Goal: Task Accomplishment & Management: Use online tool/utility

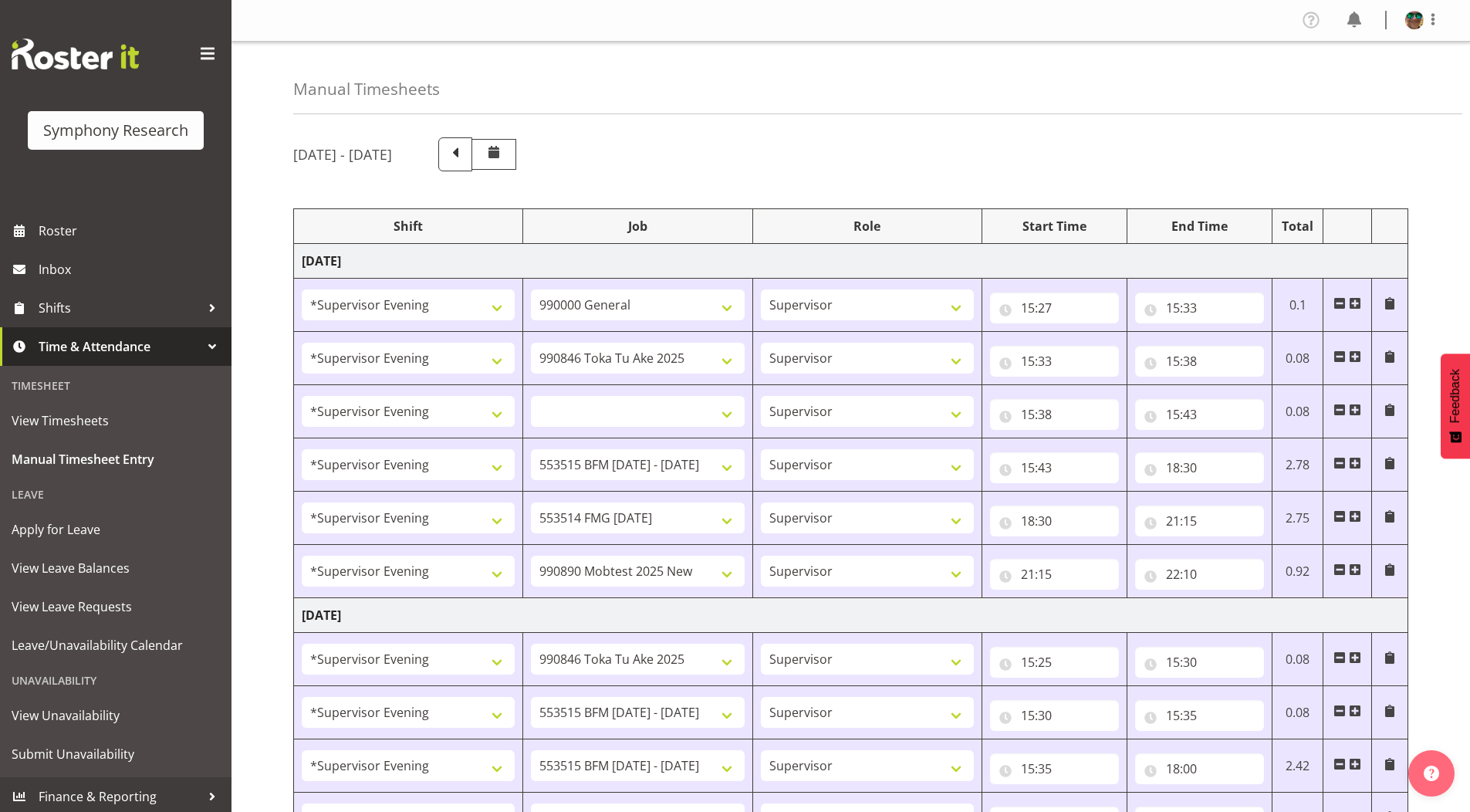
select select "4583"
select select "743"
select select "4583"
select select "9426"
select select "4583"
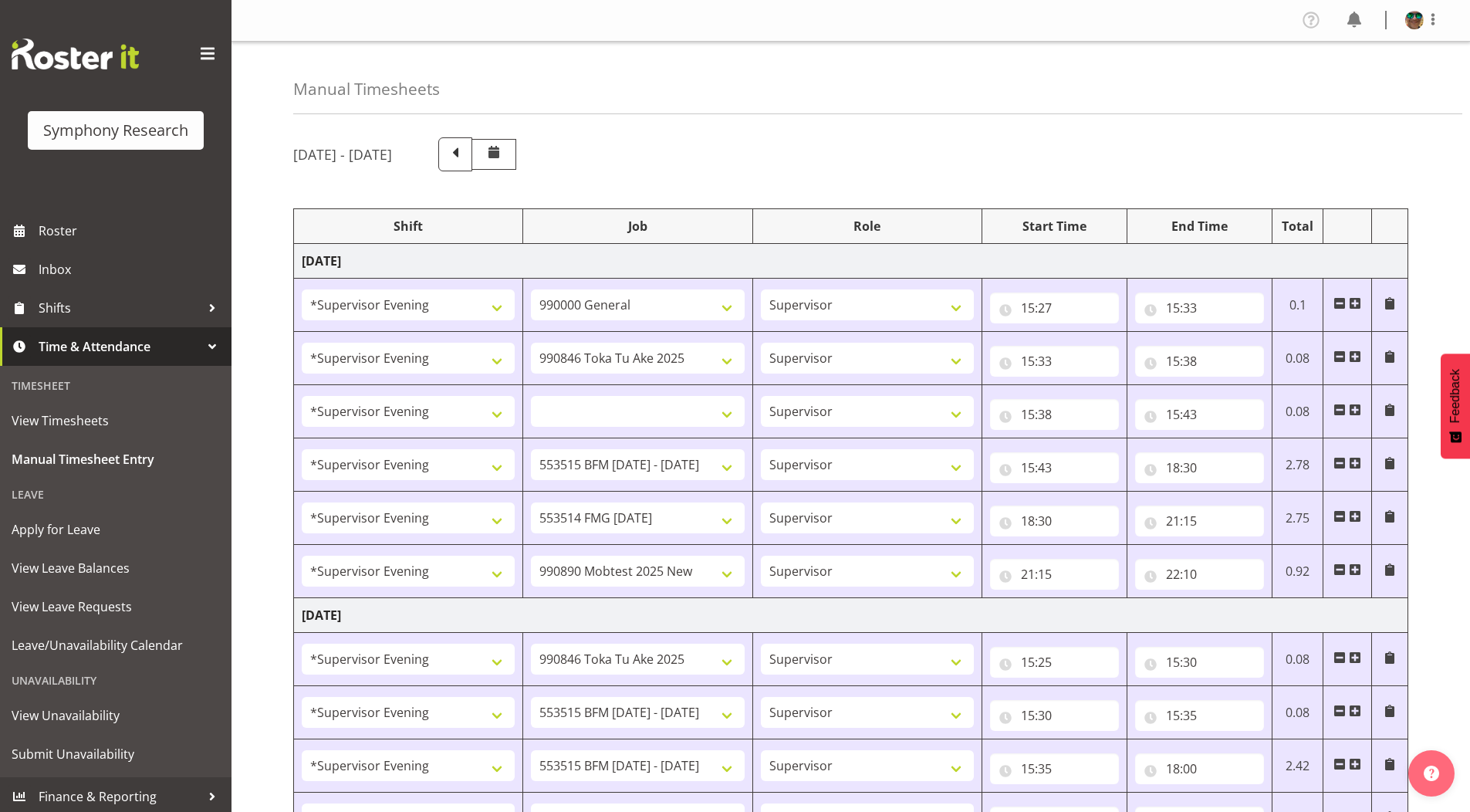
select select
select select "4583"
select select "10731"
select select "4583"
select select "10730"
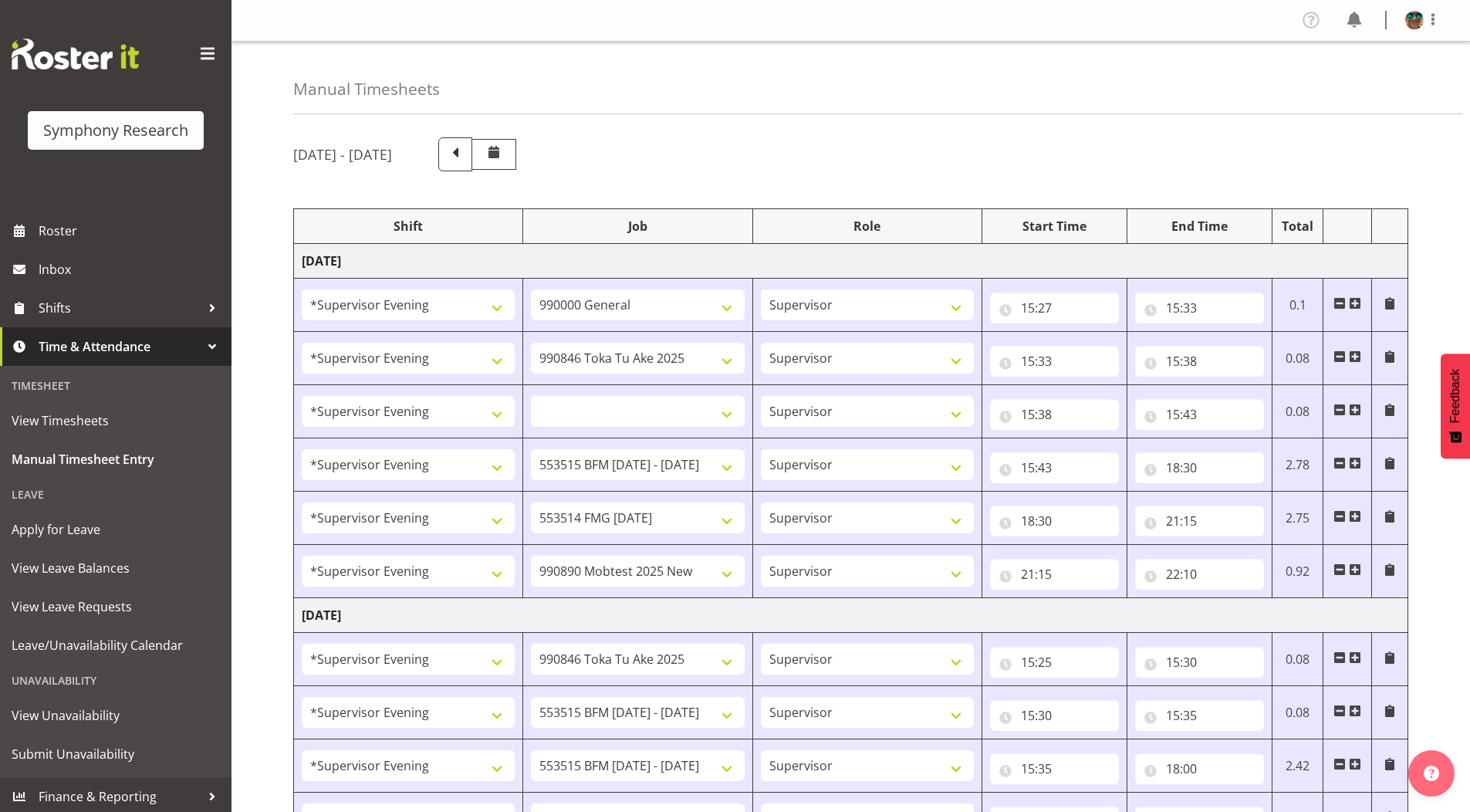
select select "4583"
select select "10485"
select select "4583"
select select "9426"
select select "4583"
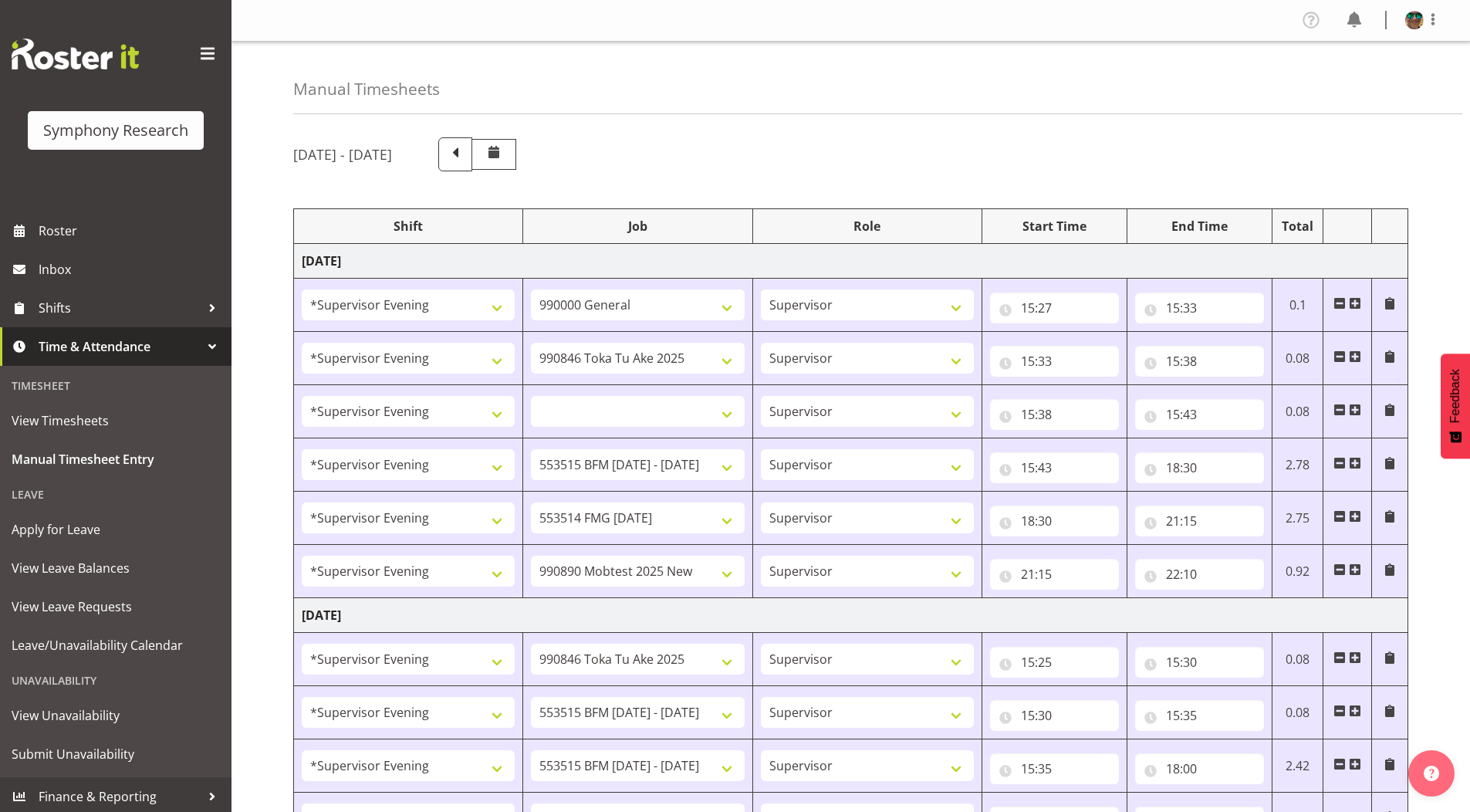
select select "10731"
select select "4583"
select select "10731"
select select "4583"
select select "10730"
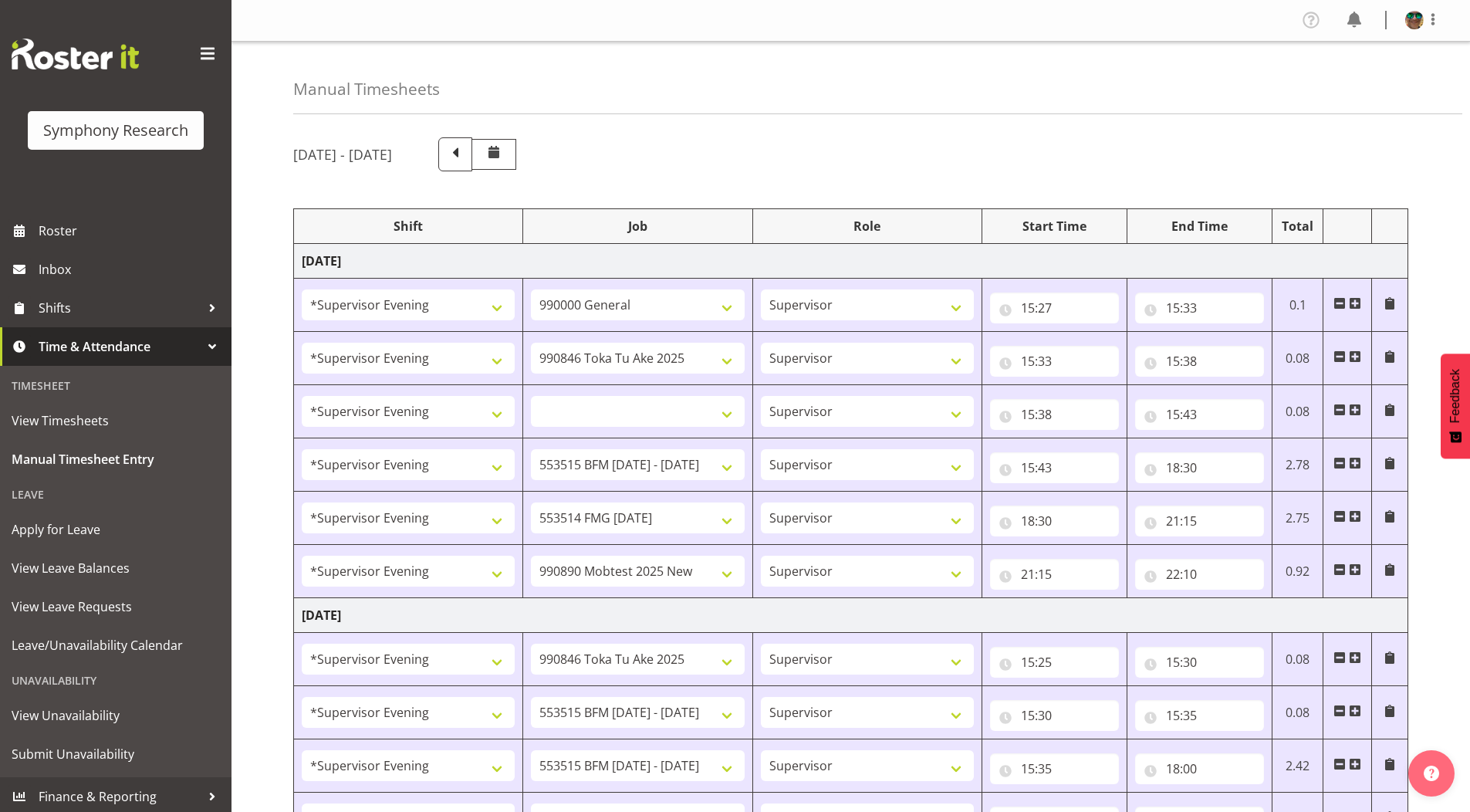
select select "4583"
select select "10499"
select select "19164"
select select "743"
select select "19164"
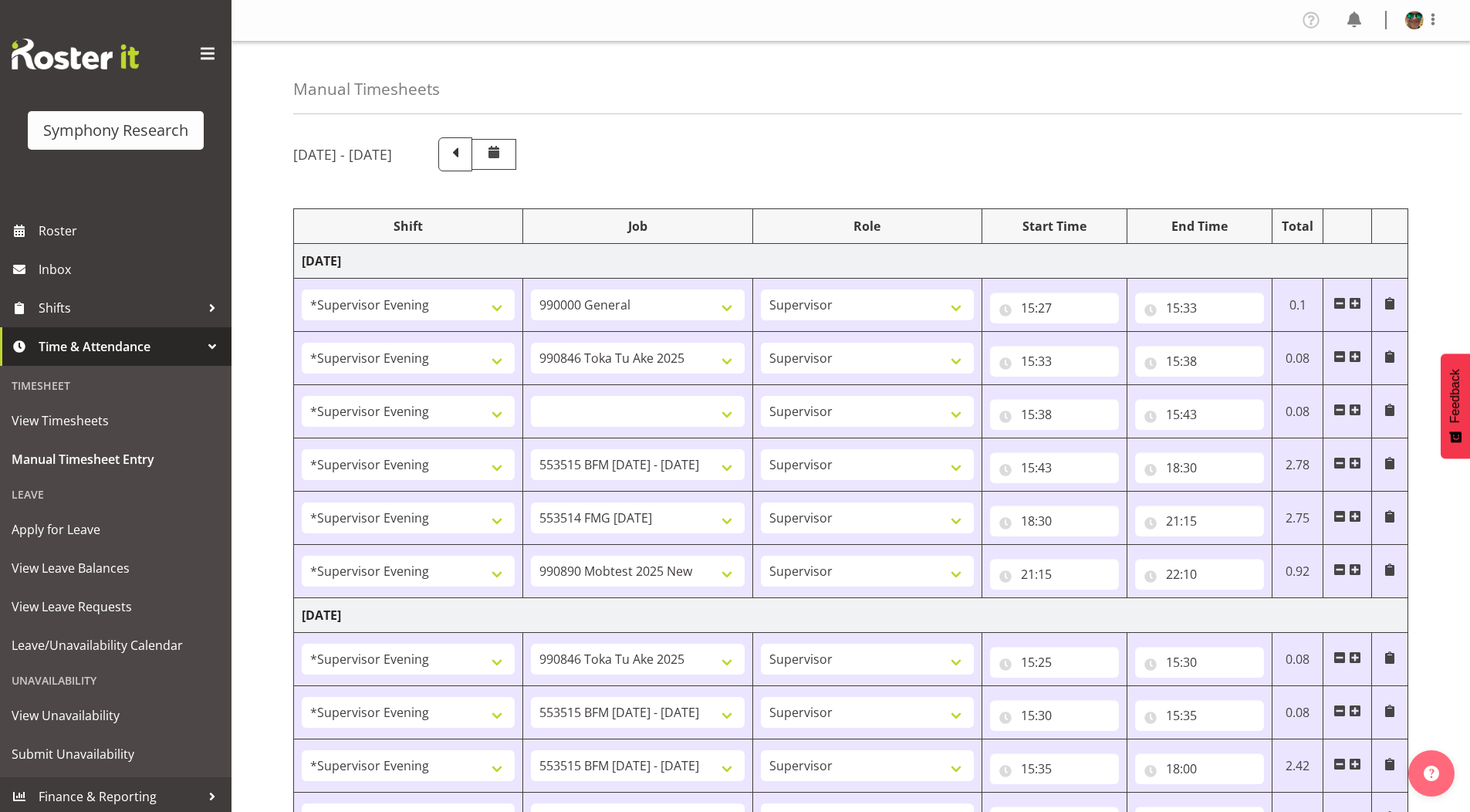
select select "9426"
select select "19164"
select select "10731"
select select "19164"
select select "10731"
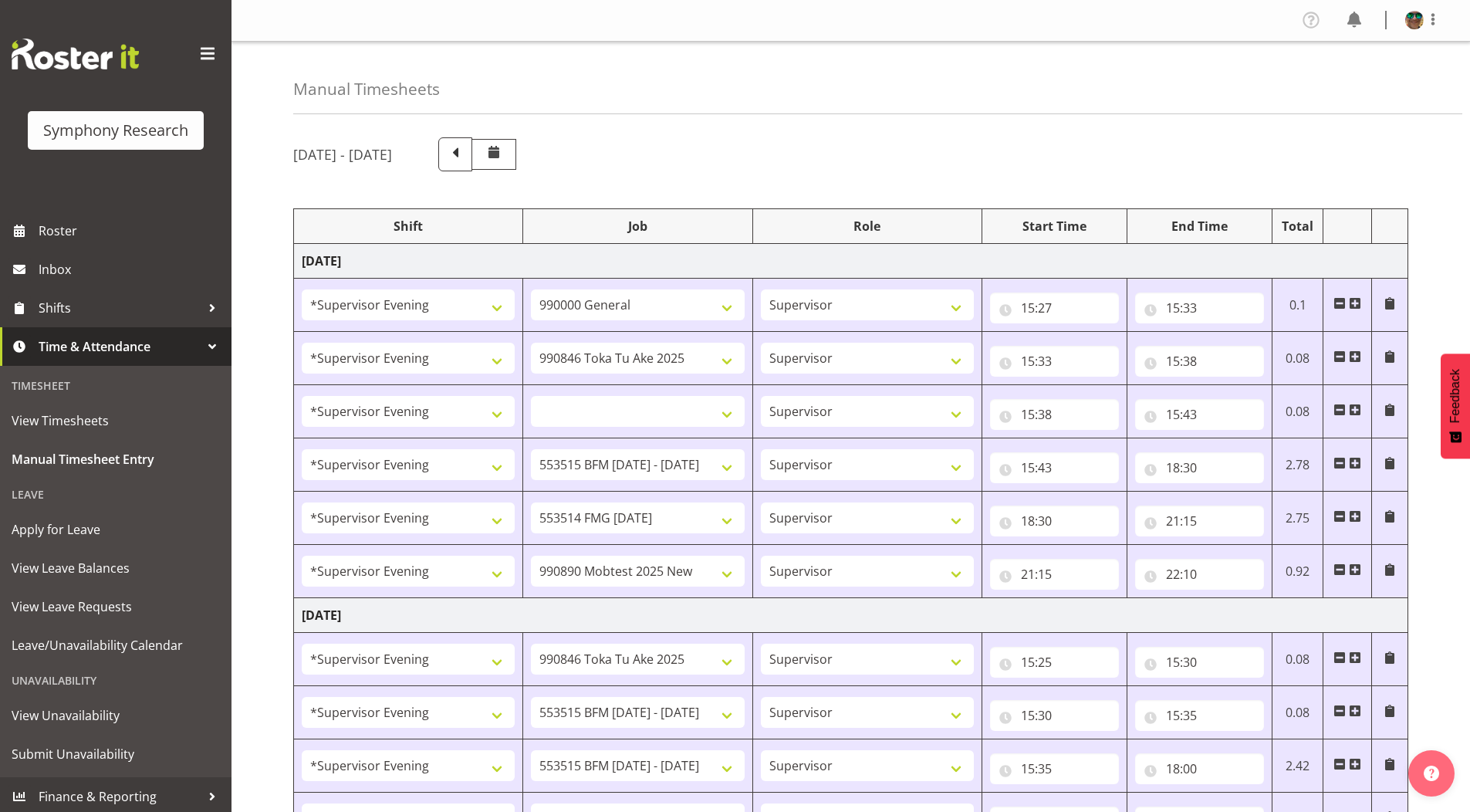
select select "19164"
select select "10730"
select select "19164"
select select "10575"
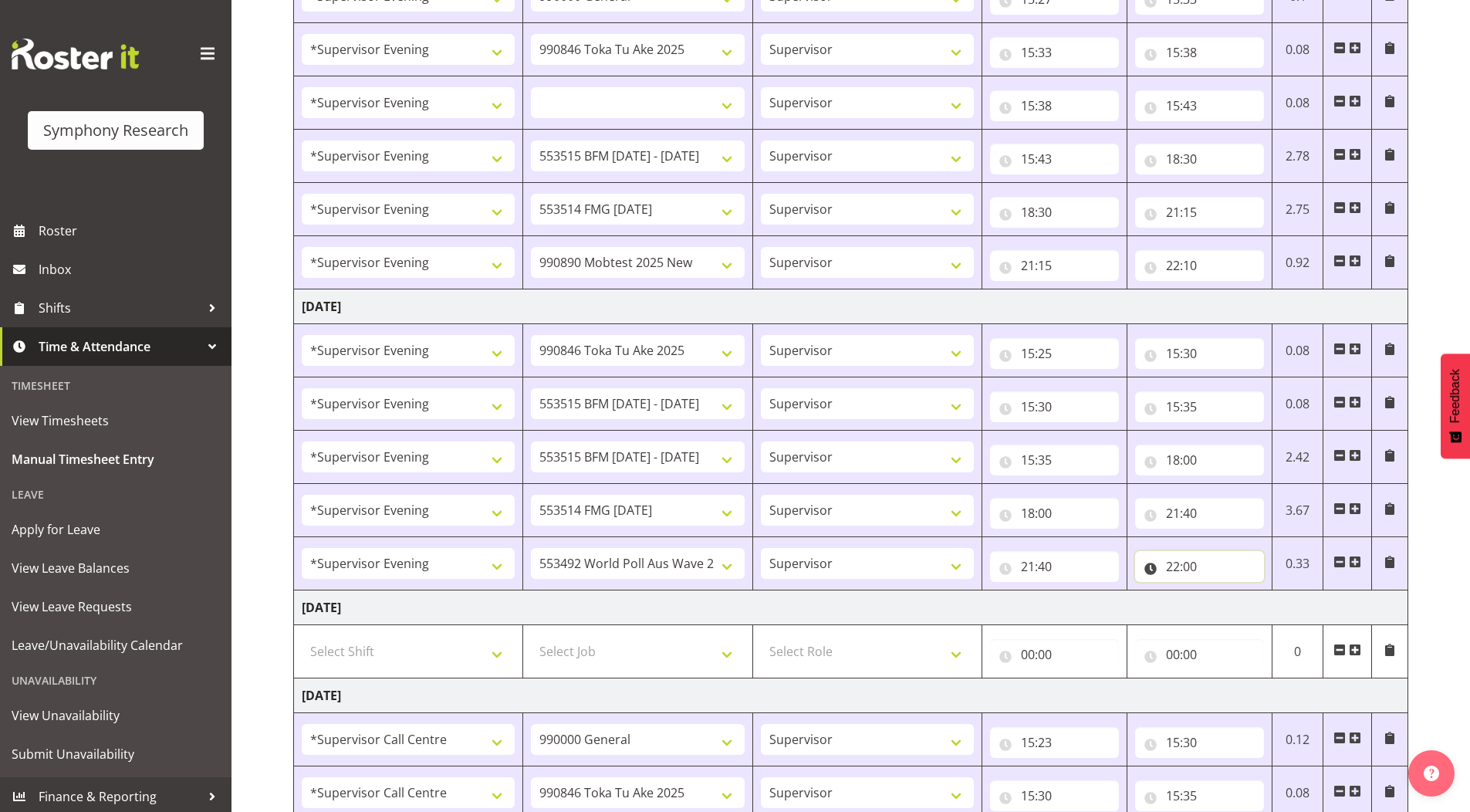
click at [1194, 564] on input "22:00" at bounding box center [1200, 566] width 129 height 31
click at [1273, 606] on select "00 01 02 03 04 05 06 07 08 09 10 11 12 13 14 15 16 17 18 19 20 21 22 23 24 25 2…" at bounding box center [1280, 606] width 35 height 31
select select "17"
click at [1263, 591] on select "00 01 02 03 04 05 06 07 08 09 10 11 12 13 14 15 16 17 18 19 20 21 22 23 24 25 2…" at bounding box center [1280, 606] width 35 height 31
select select
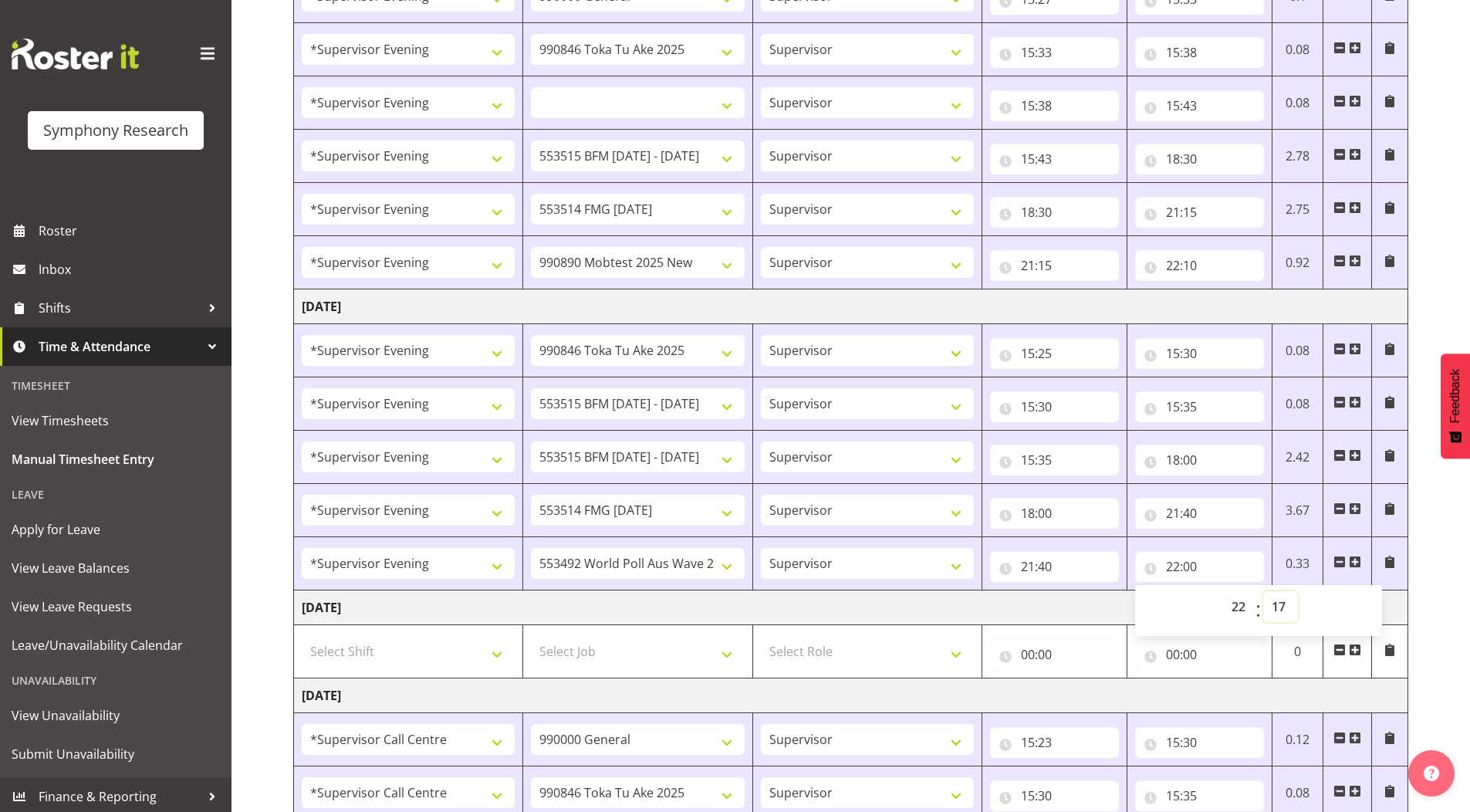
type input "22:17"
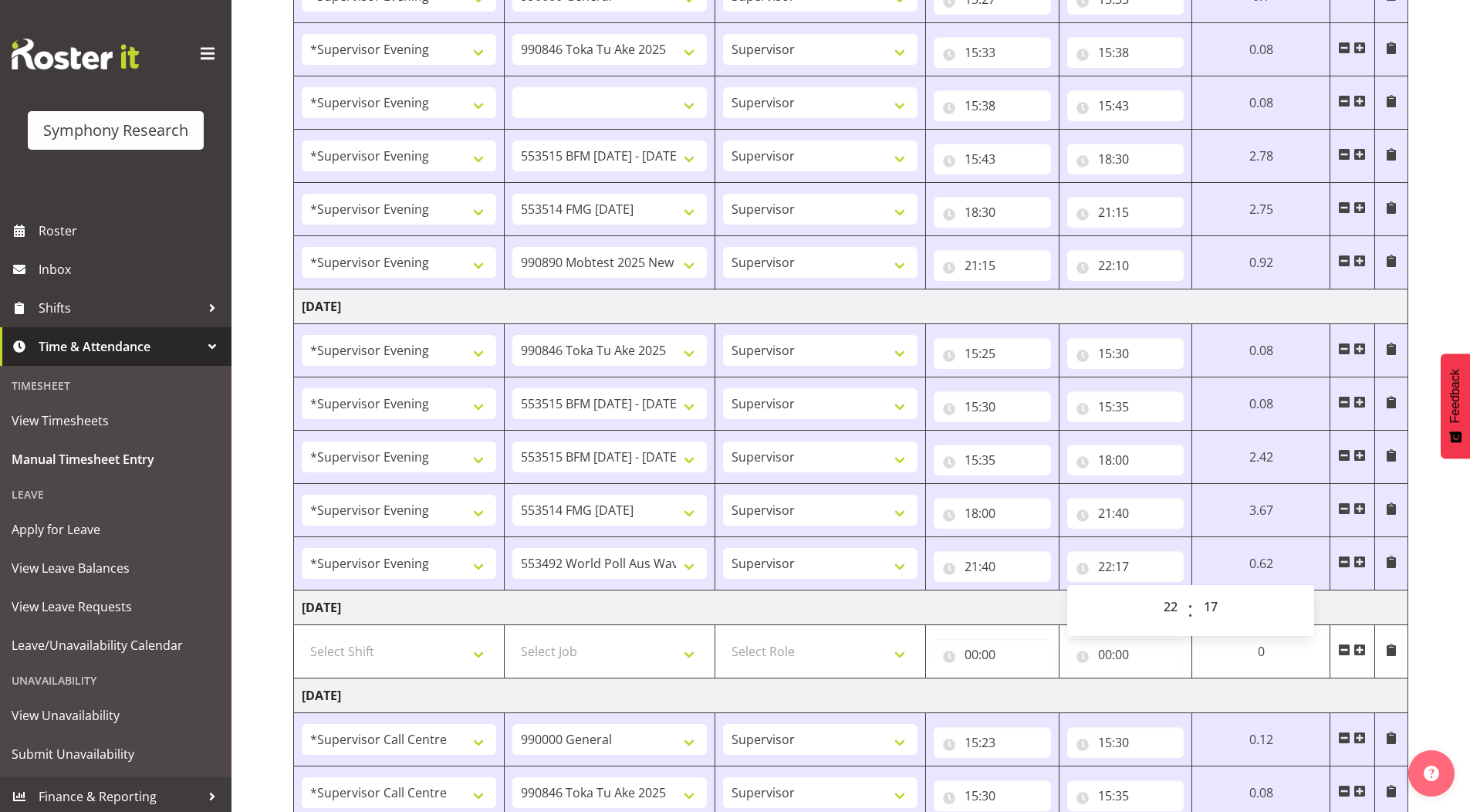
click at [1440, 299] on div "[DATE] - [DATE] Shift Job Role Start Time End Time Total [DATE] !!Weekend Resid…" at bounding box center [882, 599] width 1177 height 1566
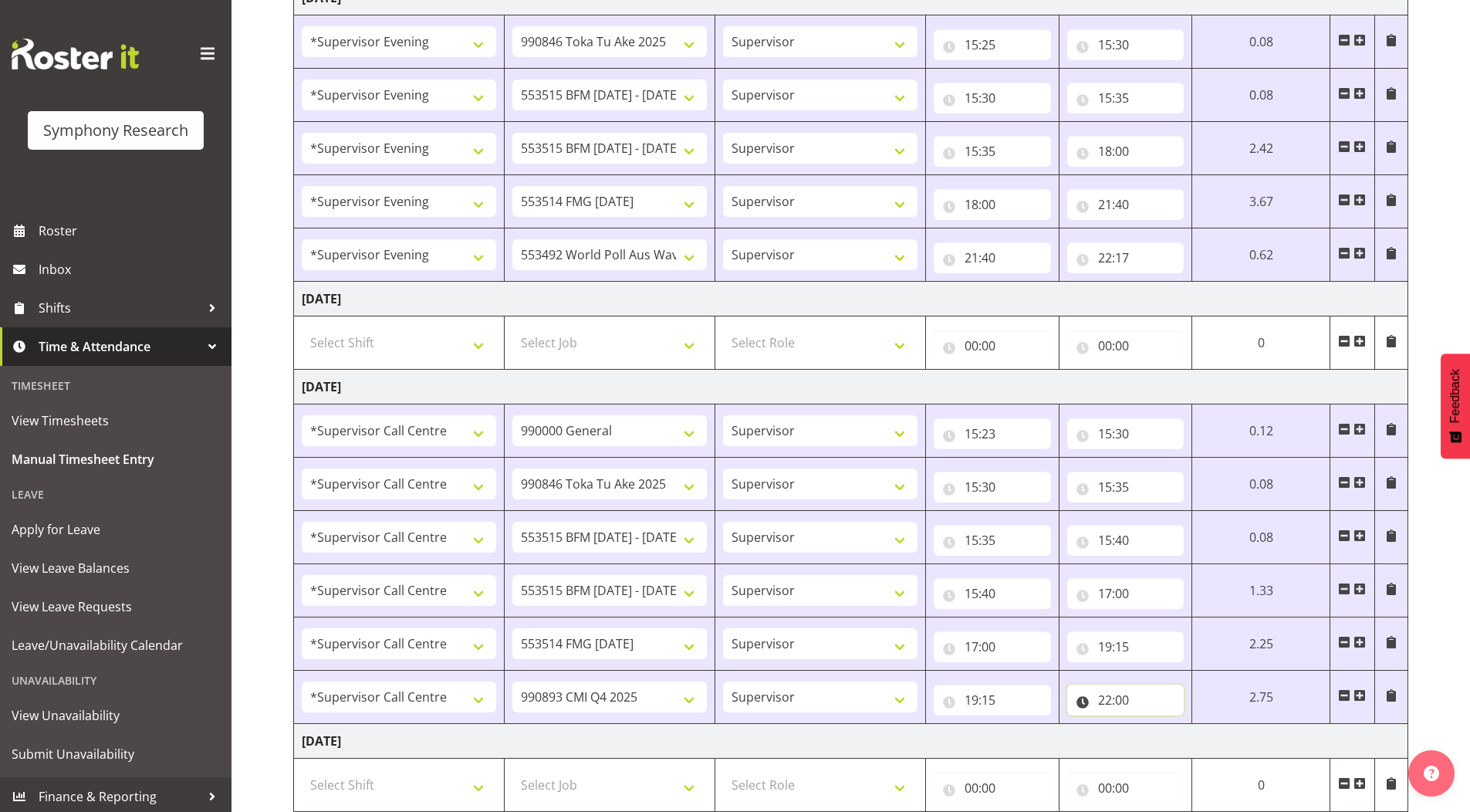
click at [1126, 700] on input "22:00" at bounding box center [1126, 699] width 117 height 31
click at [1211, 733] on select "00 01 02 03 04 05 06 07 08 09 10 11 12 13 14 15 16 17 18 19 20 21 22 23 24 25 2…" at bounding box center [1212, 740] width 35 height 31
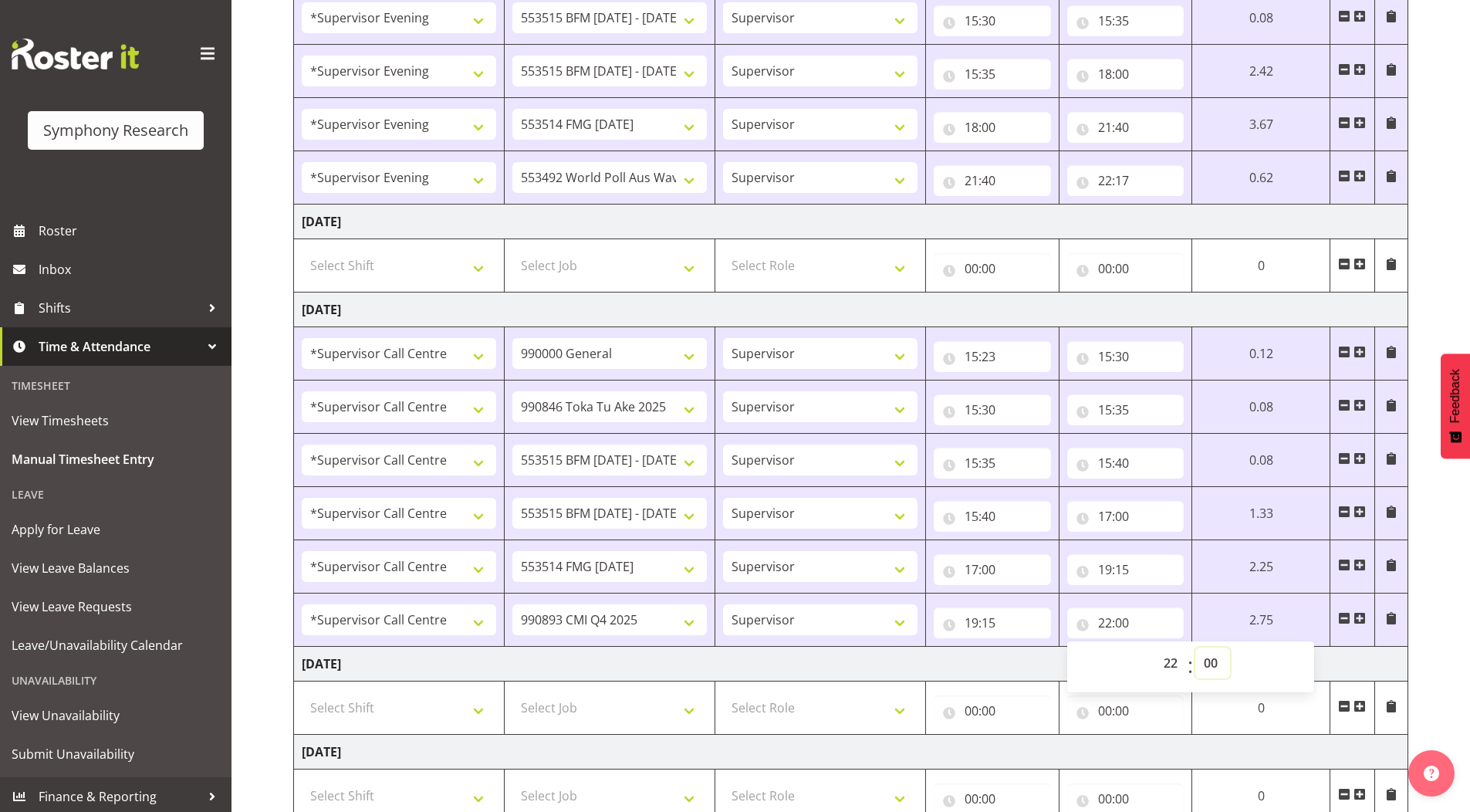
click at [1205, 659] on select "00 01 02 03 04 05 06 07 08 09 10 11 12 13 14 15 16 17 18 19 20 21 22 23 24 25 2…" at bounding box center [1212, 663] width 35 height 31
select select "20"
click at [1195, 648] on select "00 01 02 03 04 05 06 07 08 09 10 11 12 13 14 15 16 17 18 19 20 21 22 23 24 25 2…" at bounding box center [1212, 663] width 35 height 31
select select
type input "22:20"
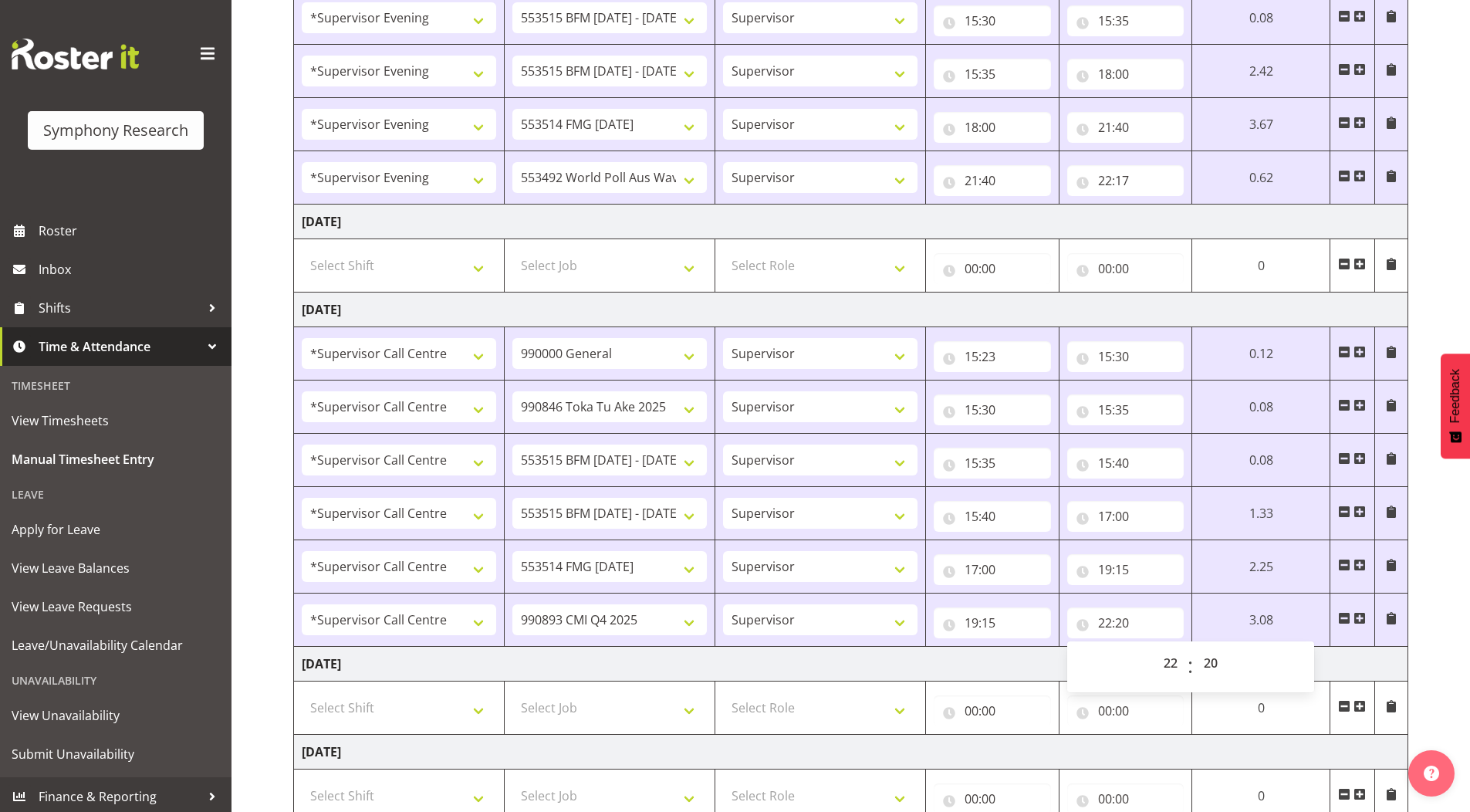
click at [1428, 223] on div "[DATE] - [DATE] Shift Job Role Start Time End Time Total [DATE] !!Weekend Resid…" at bounding box center [882, 214] width 1177 height 1566
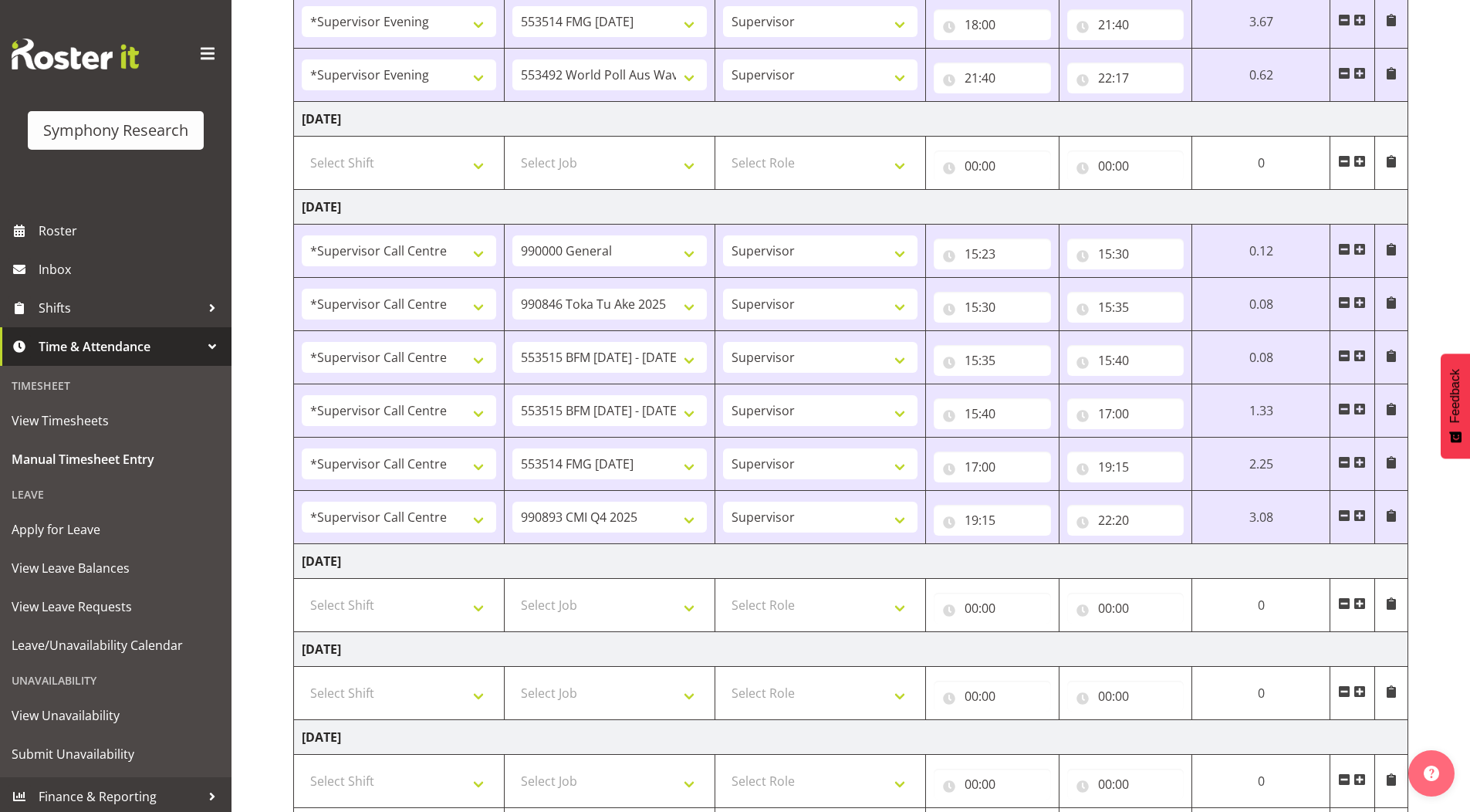
scroll to position [891, 0]
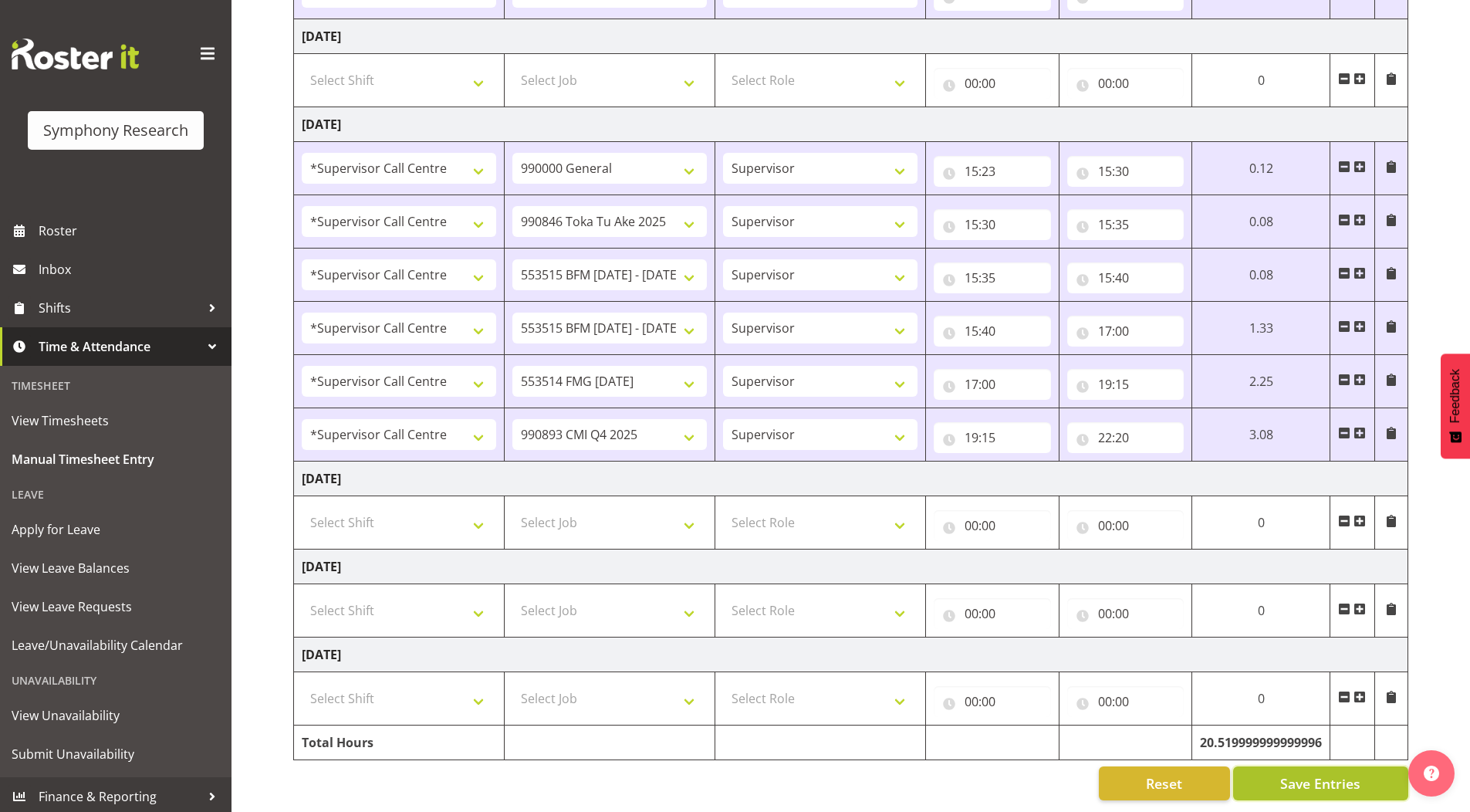
click at [1276, 766] on button "Save Entries" at bounding box center [1321, 783] width 175 height 34
click at [1275, 766] on button "Save Entries" at bounding box center [1321, 783] width 175 height 34
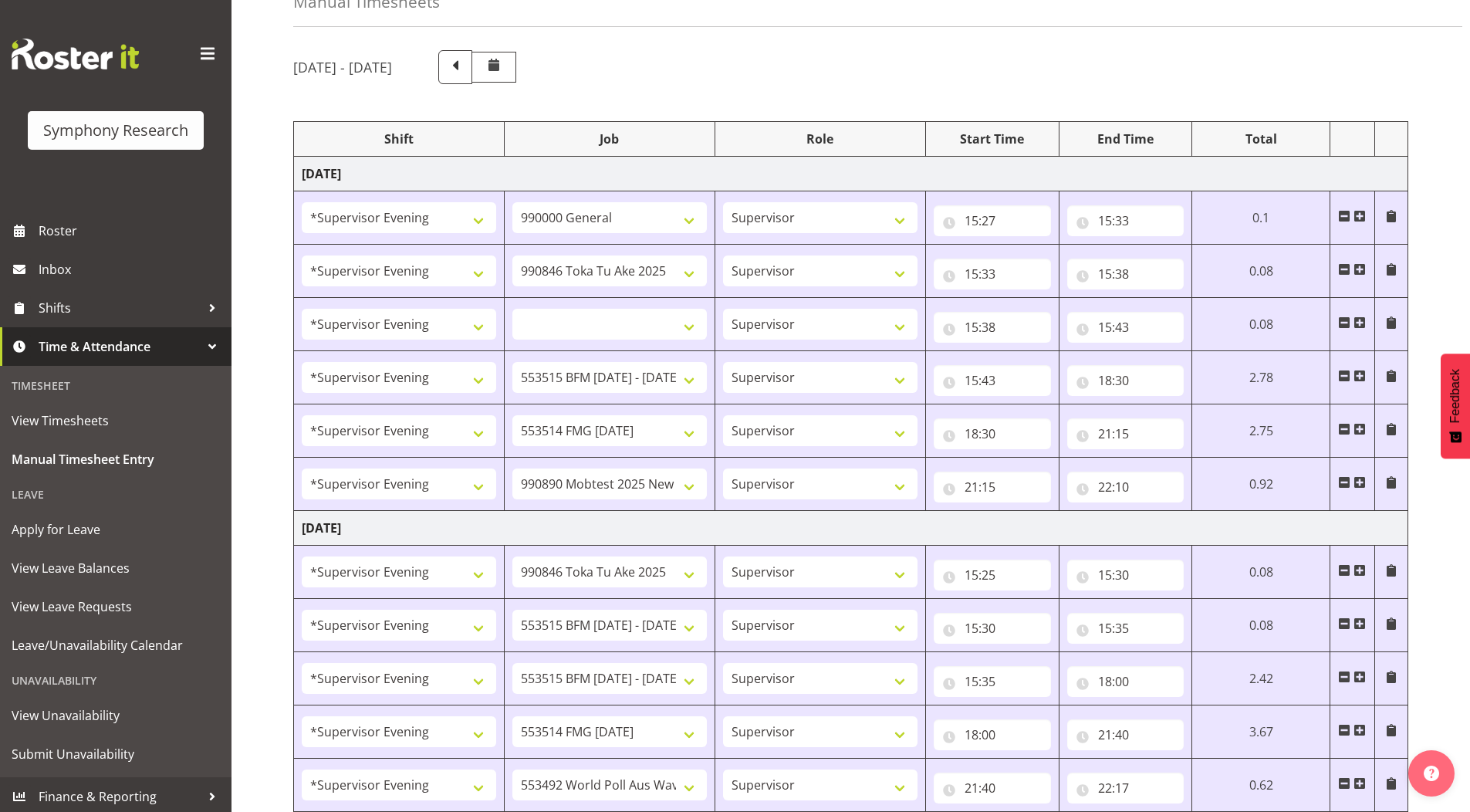
scroll to position [0, 0]
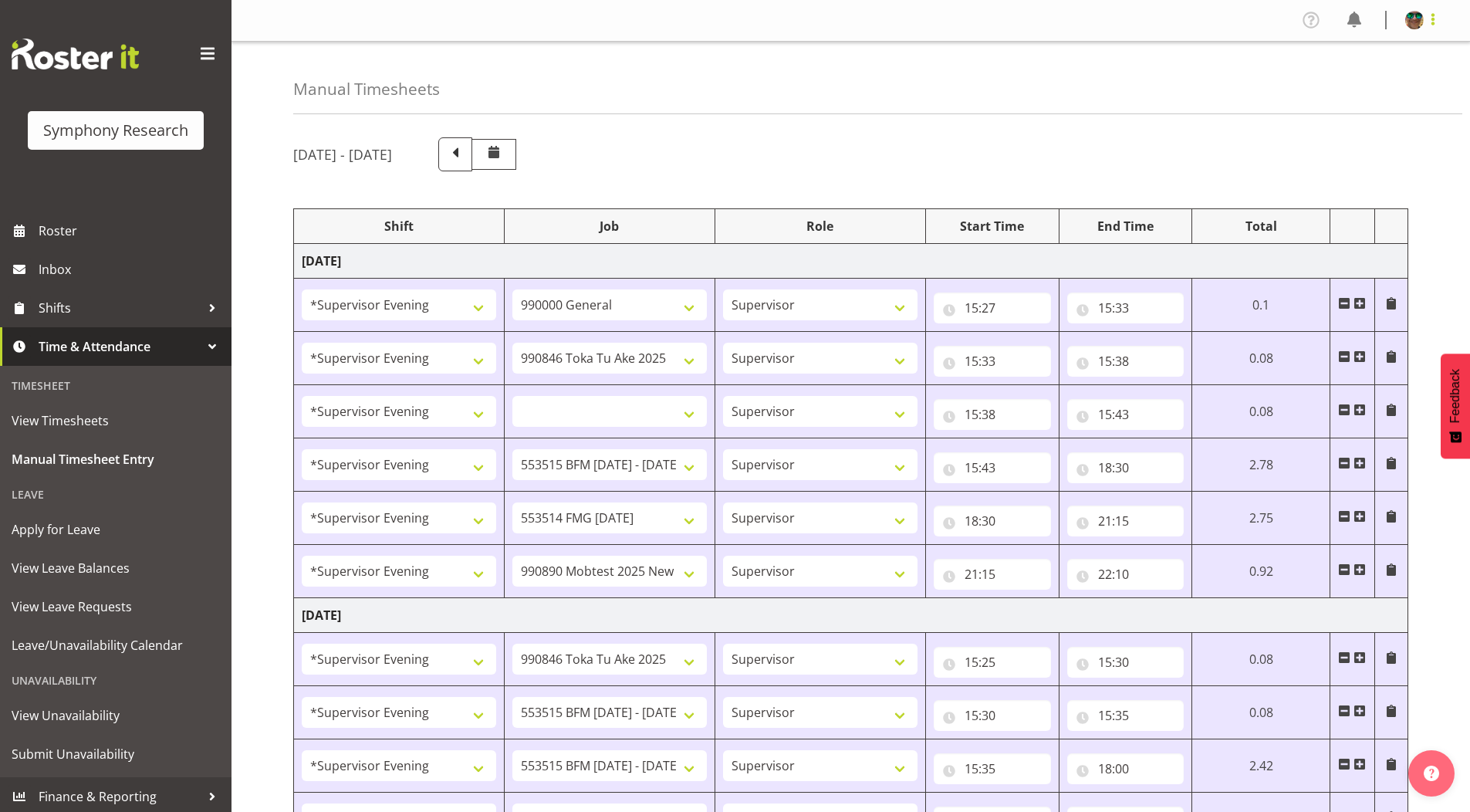
select select
click at [1434, 18] on span at bounding box center [1433, 19] width 19 height 19
click at [1326, 80] on link "Log Out" at bounding box center [1367, 81] width 148 height 28
